Goal: Task Accomplishment & Management: Manage account settings

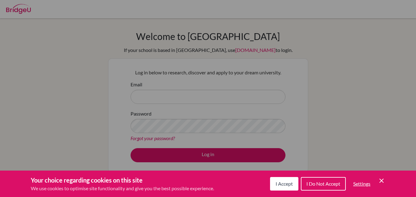
scroll to position [55, 0]
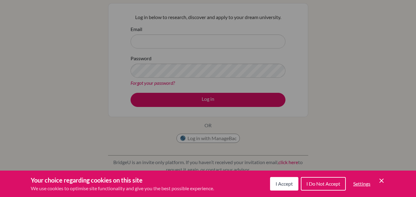
click at [380, 178] on icon "Cookie Control Close Icon" at bounding box center [381, 180] width 7 height 7
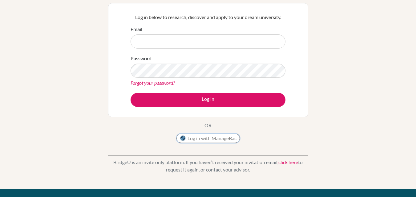
click at [231, 141] on button "Log in with ManageBac" at bounding box center [207, 138] width 63 height 9
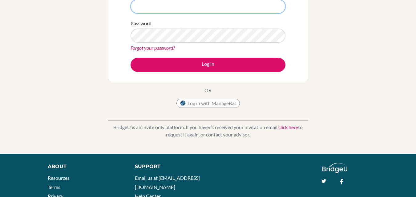
scroll to position [92, 0]
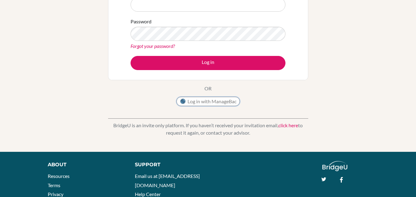
click at [209, 102] on button "Log in with ManageBac" at bounding box center [207, 101] width 63 height 9
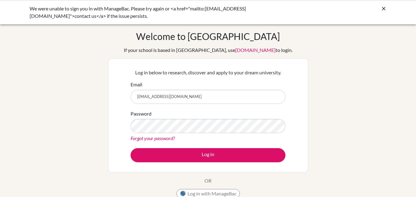
type input "[EMAIL_ADDRESS][DOMAIN_NAME]"
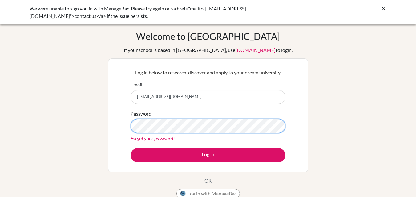
click at [131, 148] on button "Log in" at bounding box center [208, 155] width 155 height 14
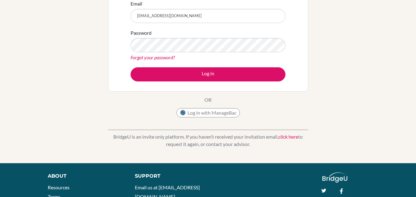
scroll to position [82, 0]
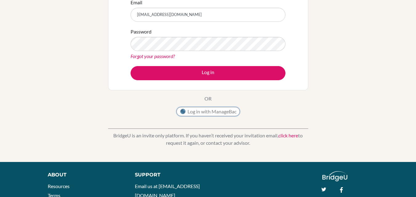
click at [211, 116] on button "Log in with ManageBac" at bounding box center [207, 111] width 63 height 9
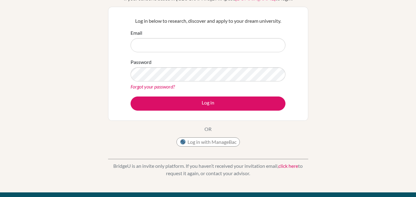
scroll to position [131, 0]
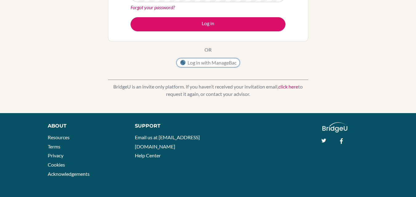
click at [219, 63] on button "Log in with ManageBac" at bounding box center [207, 62] width 63 height 9
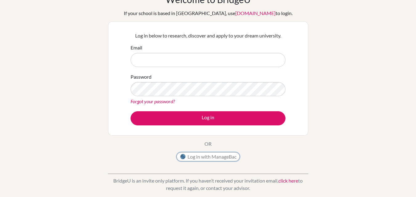
scroll to position [37, 0]
